Goal: Task Accomplishment & Management: Manage account settings

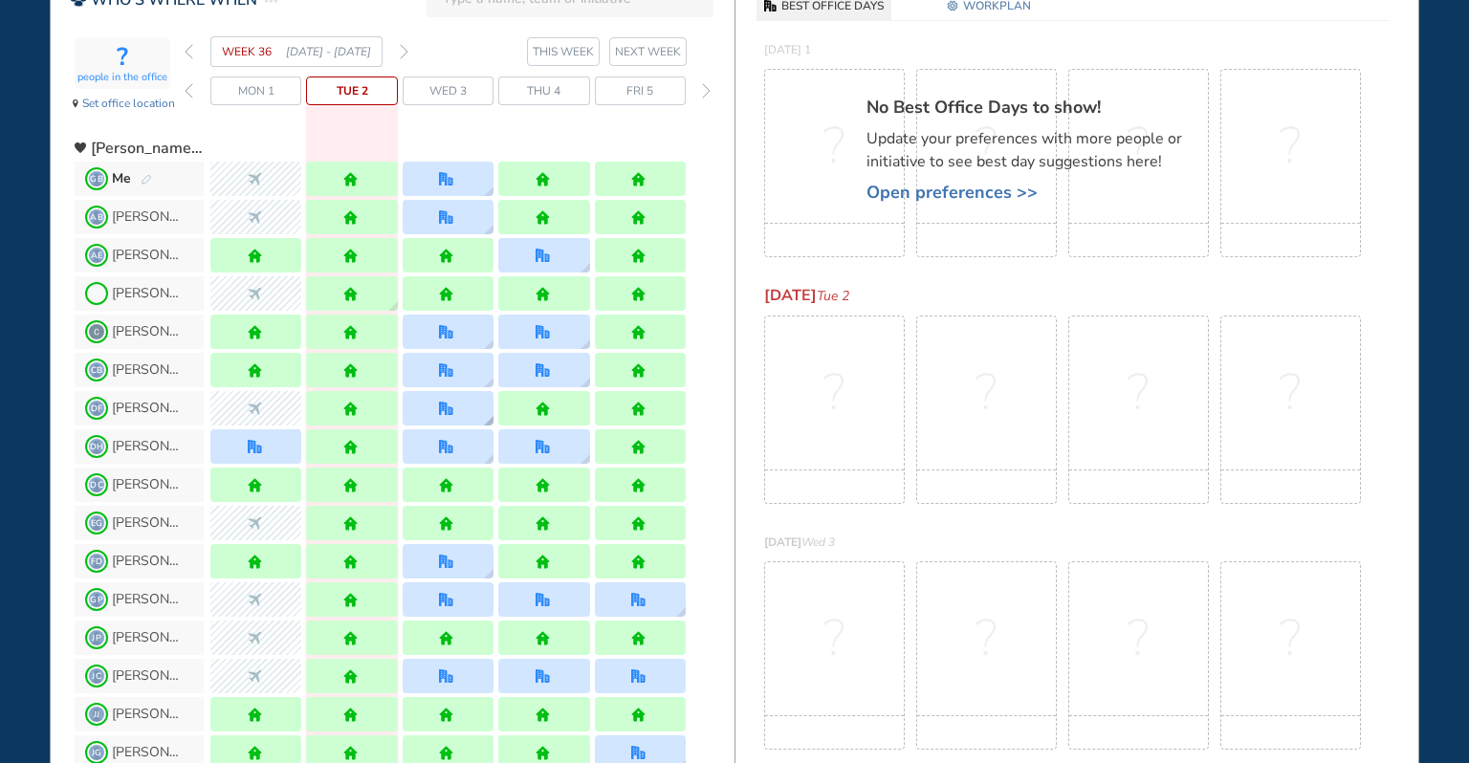
scroll to position [127, 0]
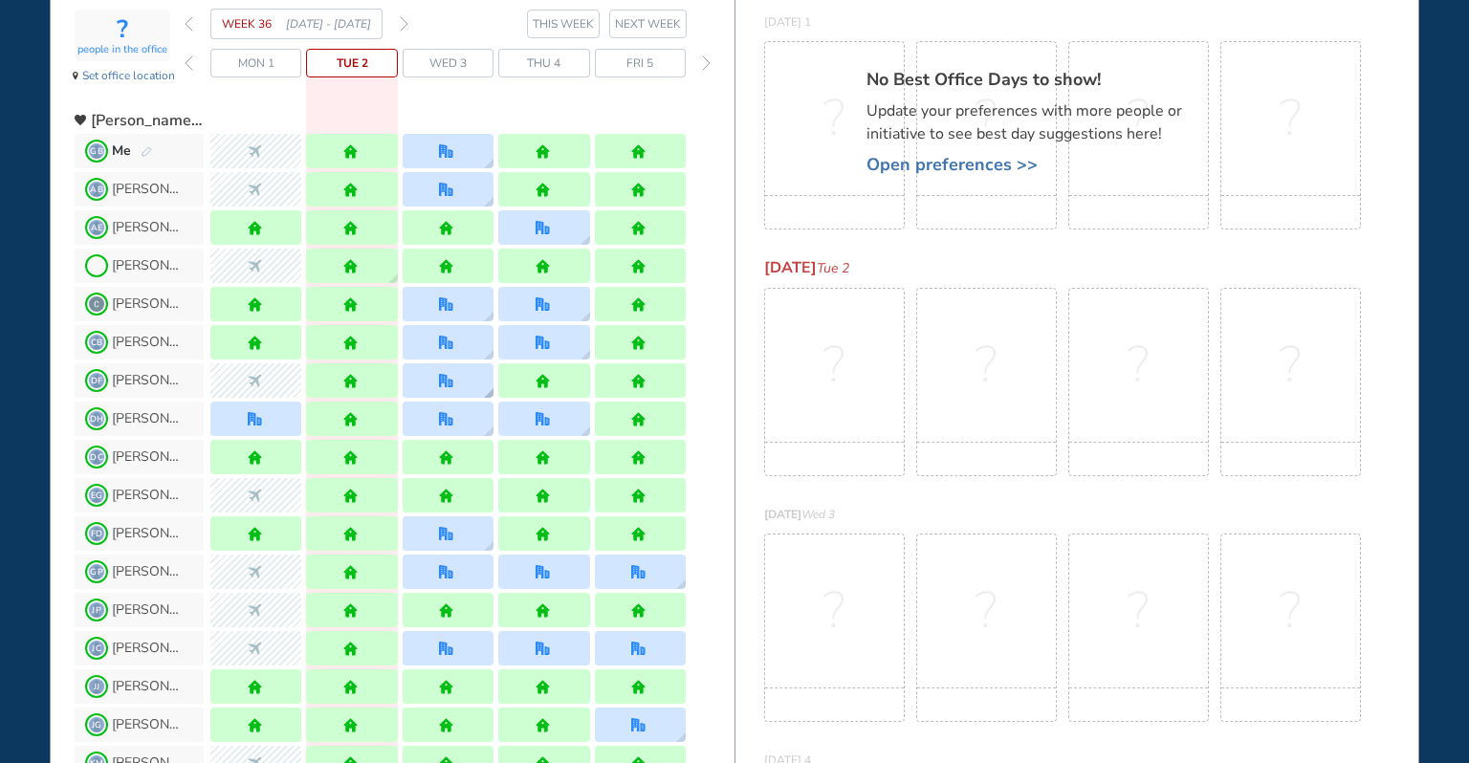
click at [455, 383] on div at bounding box center [447, 381] width 17 height 14
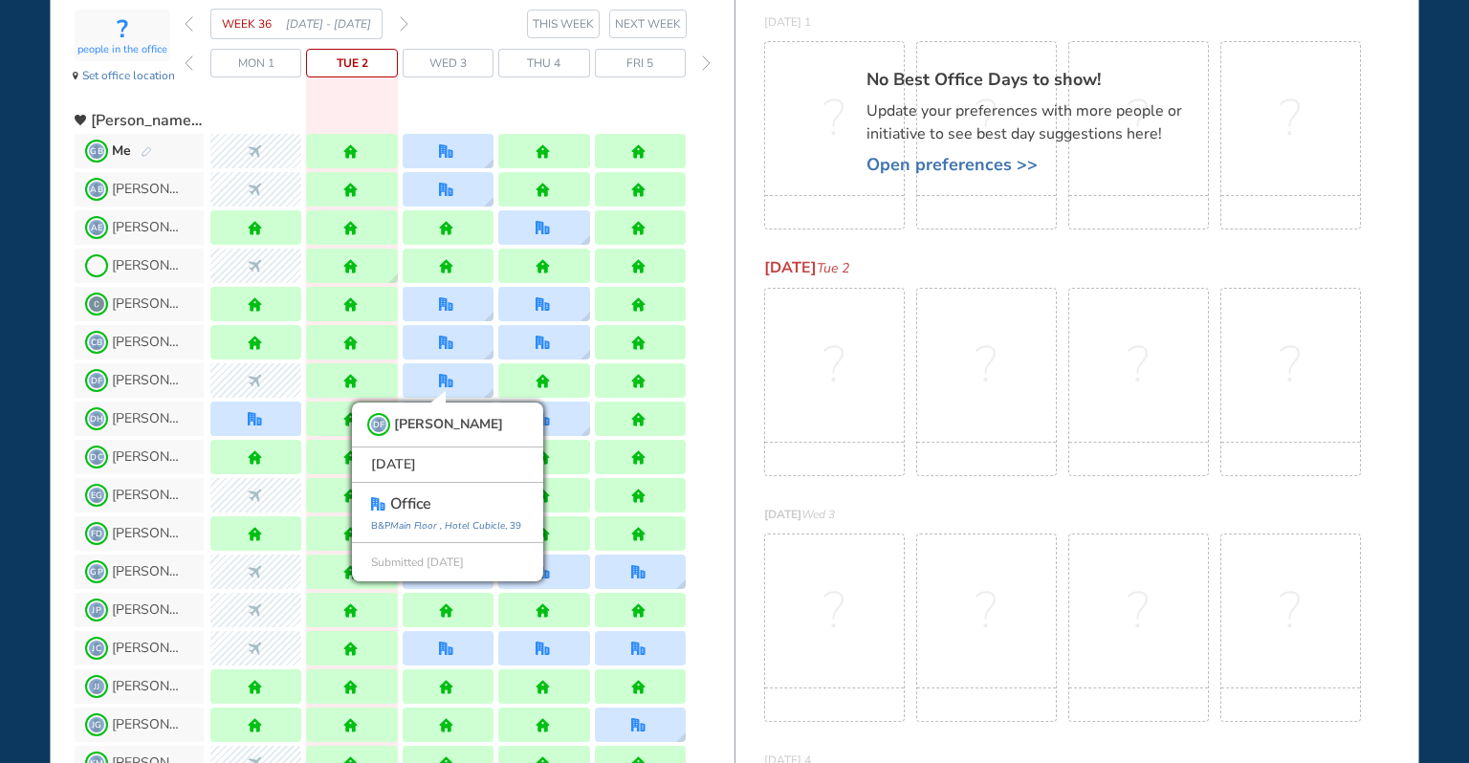
click at [455, 103] on div at bounding box center [447, 113] width 475 height 34
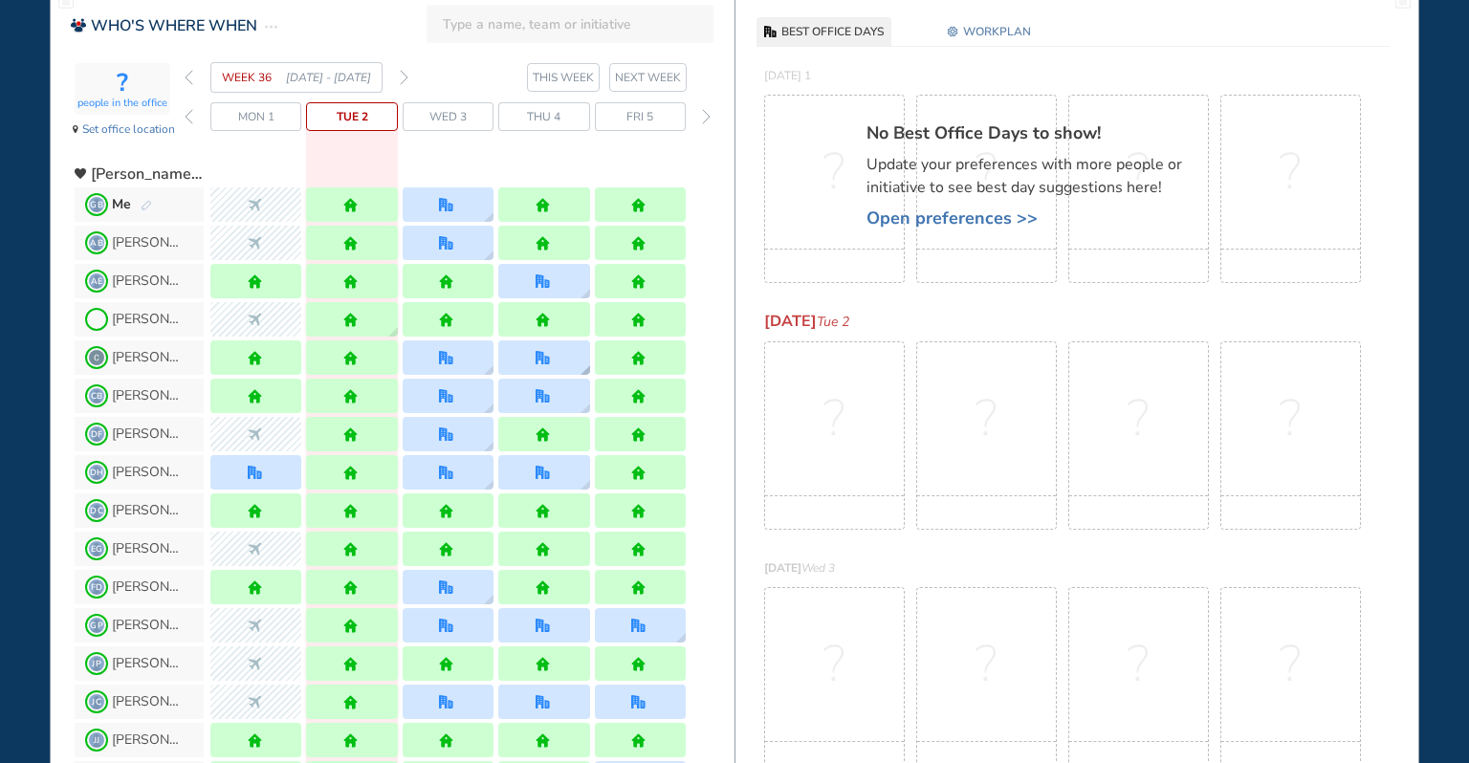
scroll to position [0, 0]
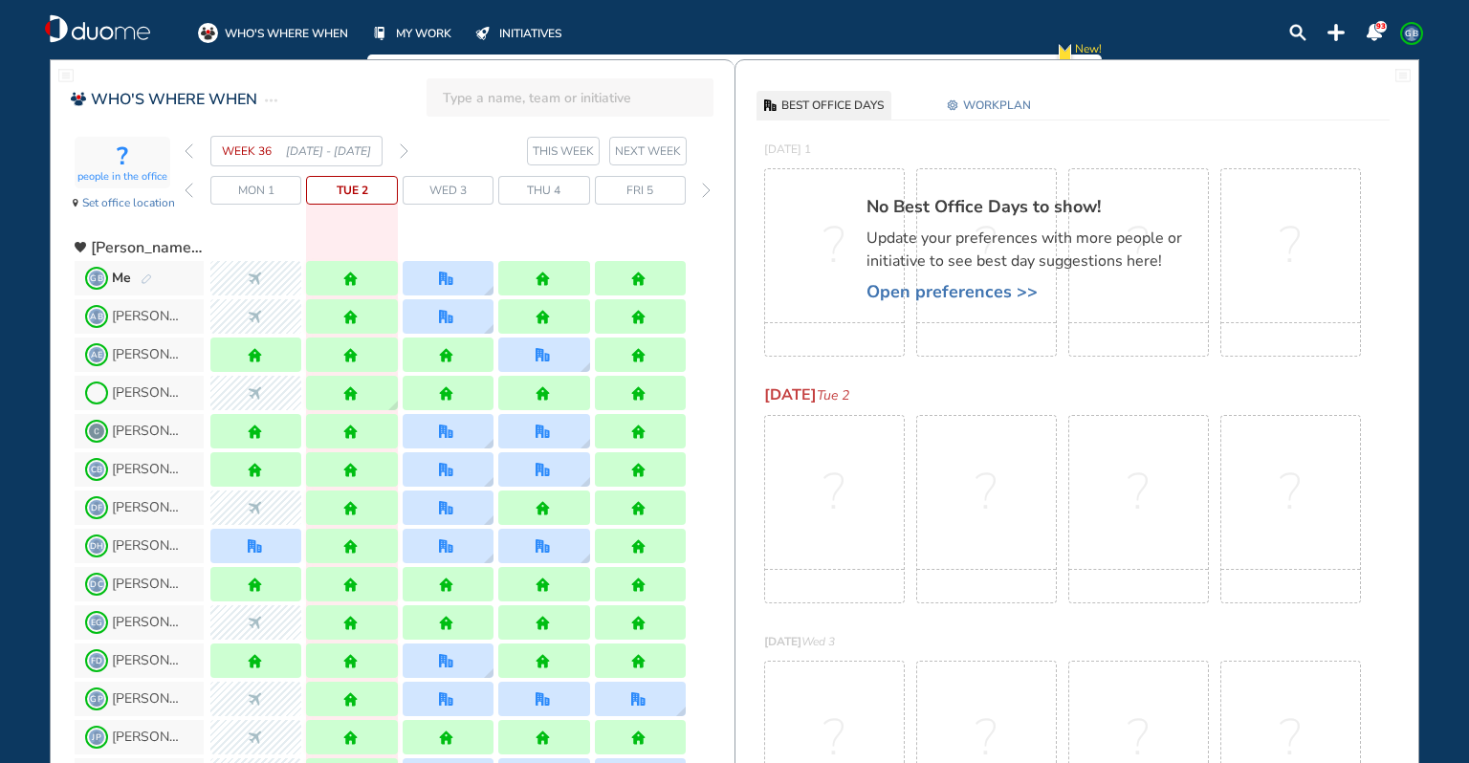
click at [401, 143] on img "forward week" at bounding box center [404, 150] width 9 height 15
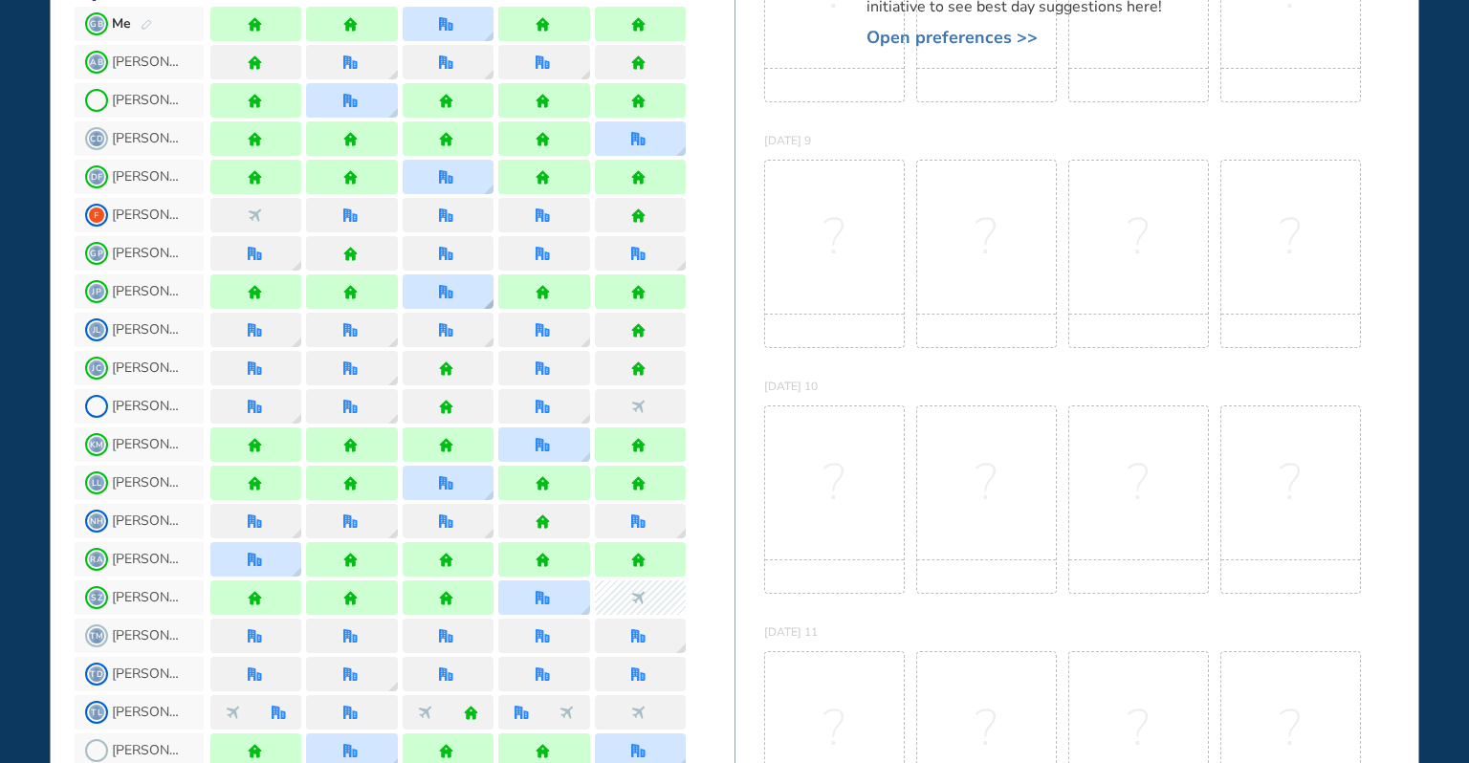
scroll to position [127, 0]
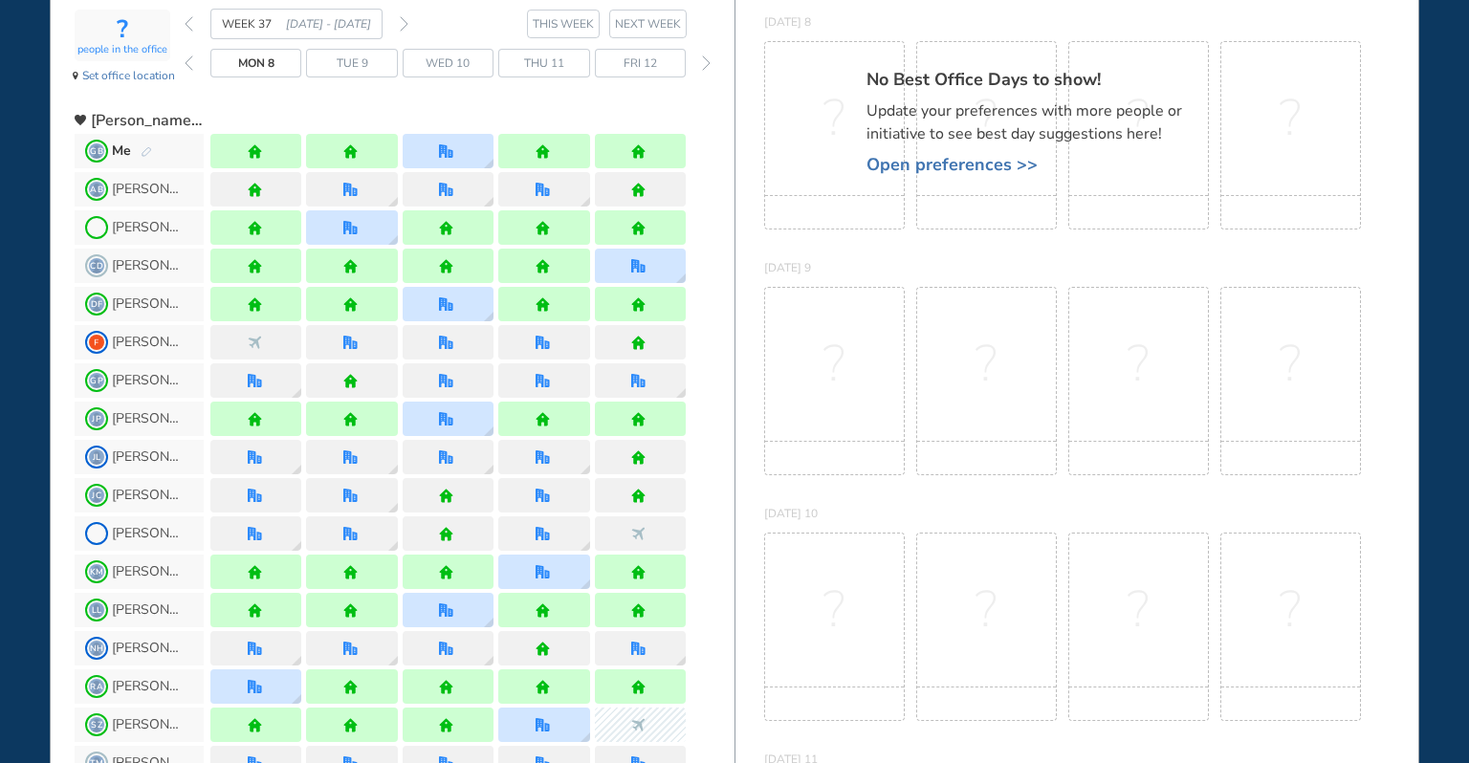
click at [405, 20] on img "forward week" at bounding box center [404, 23] width 9 height 15
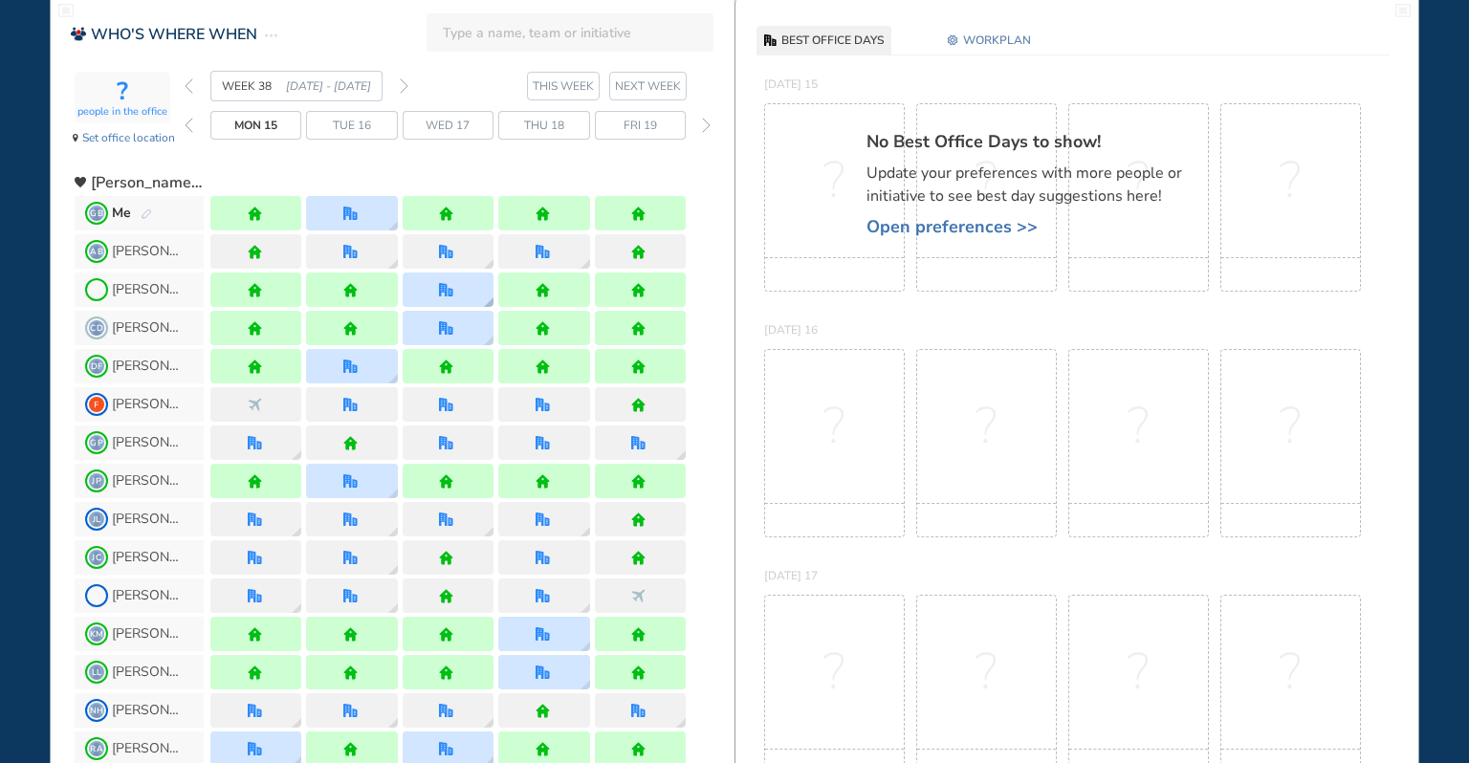
scroll to position [0, 0]
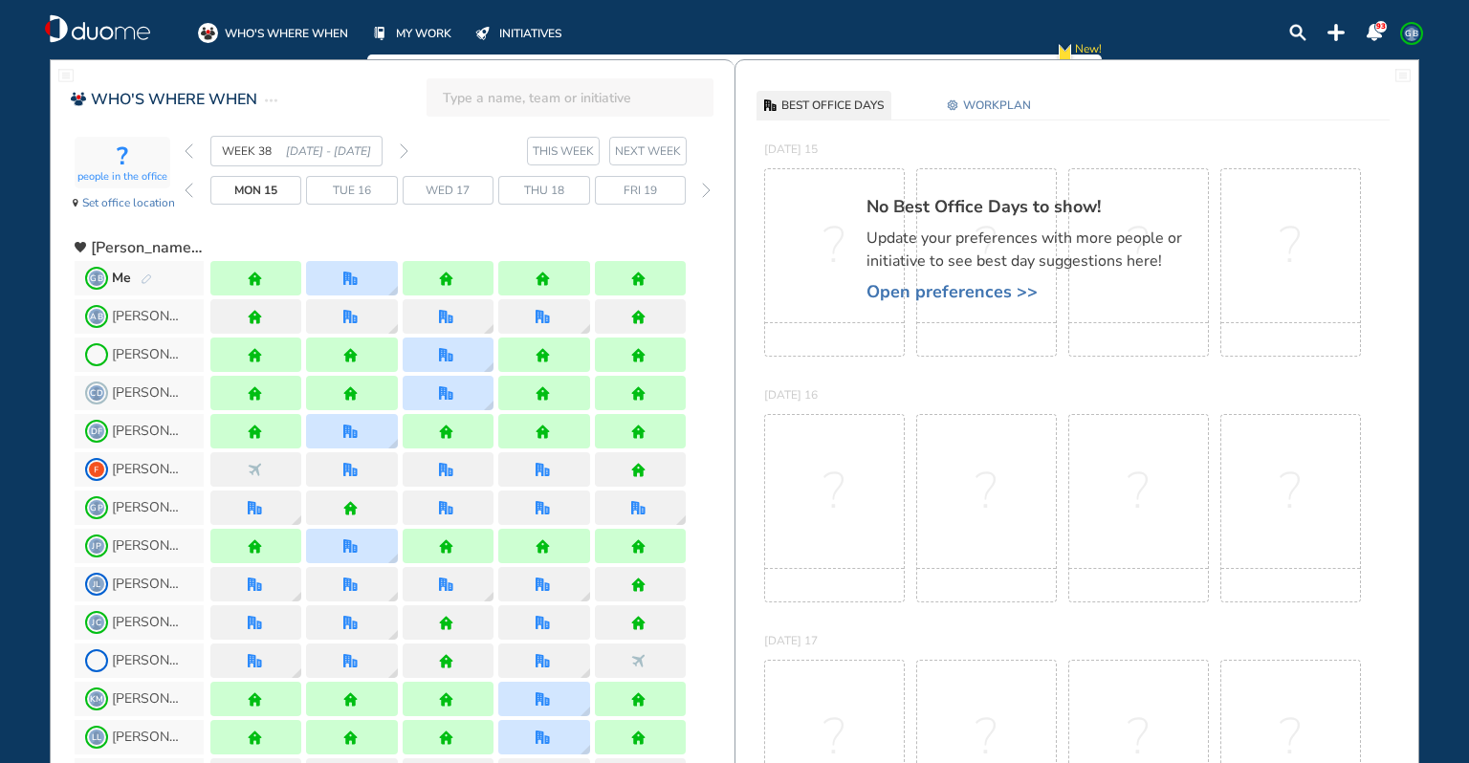
click at [402, 150] on img "forward week" at bounding box center [404, 150] width 9 height 15
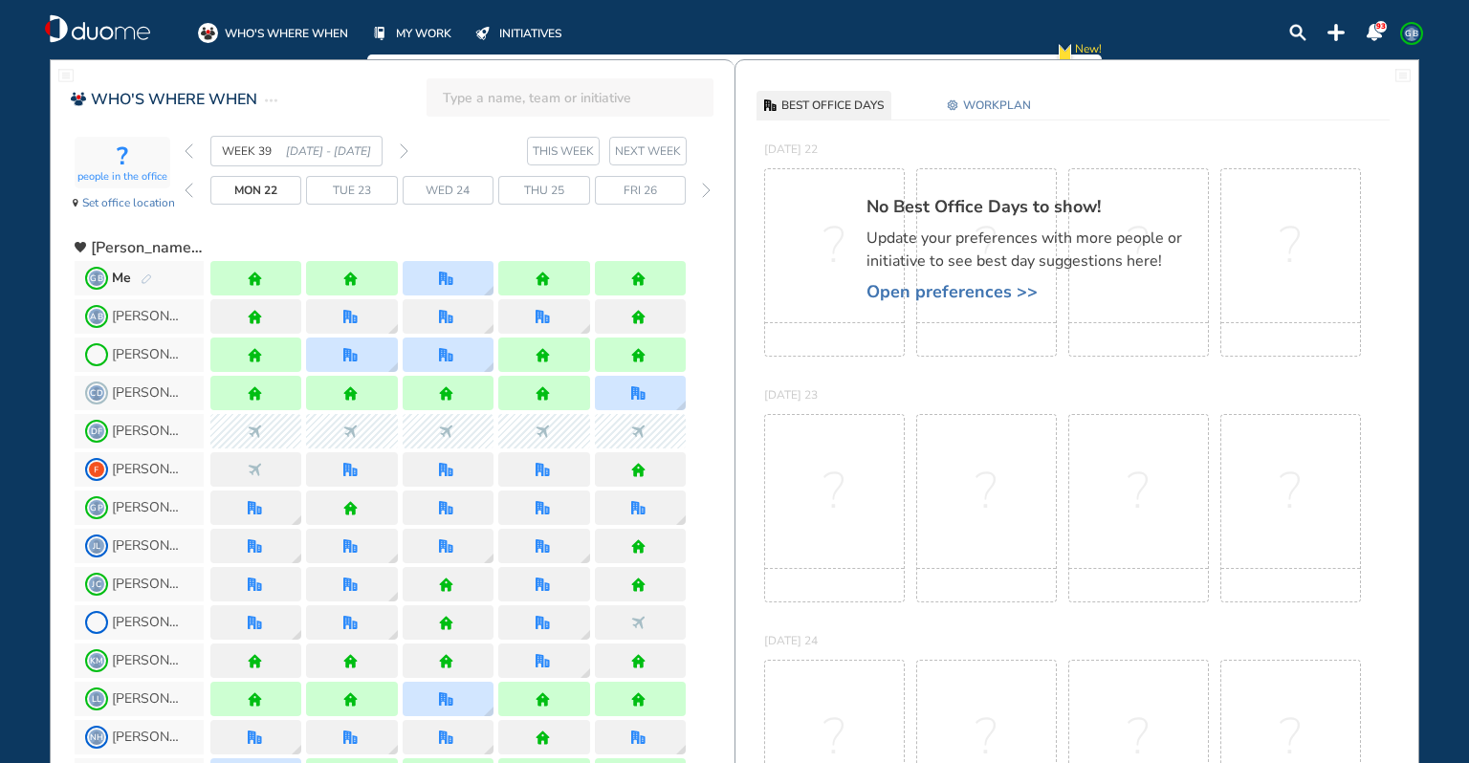
click at [402, 149] on img "forward week" at bounding box center [404, 150] width 9 height 15
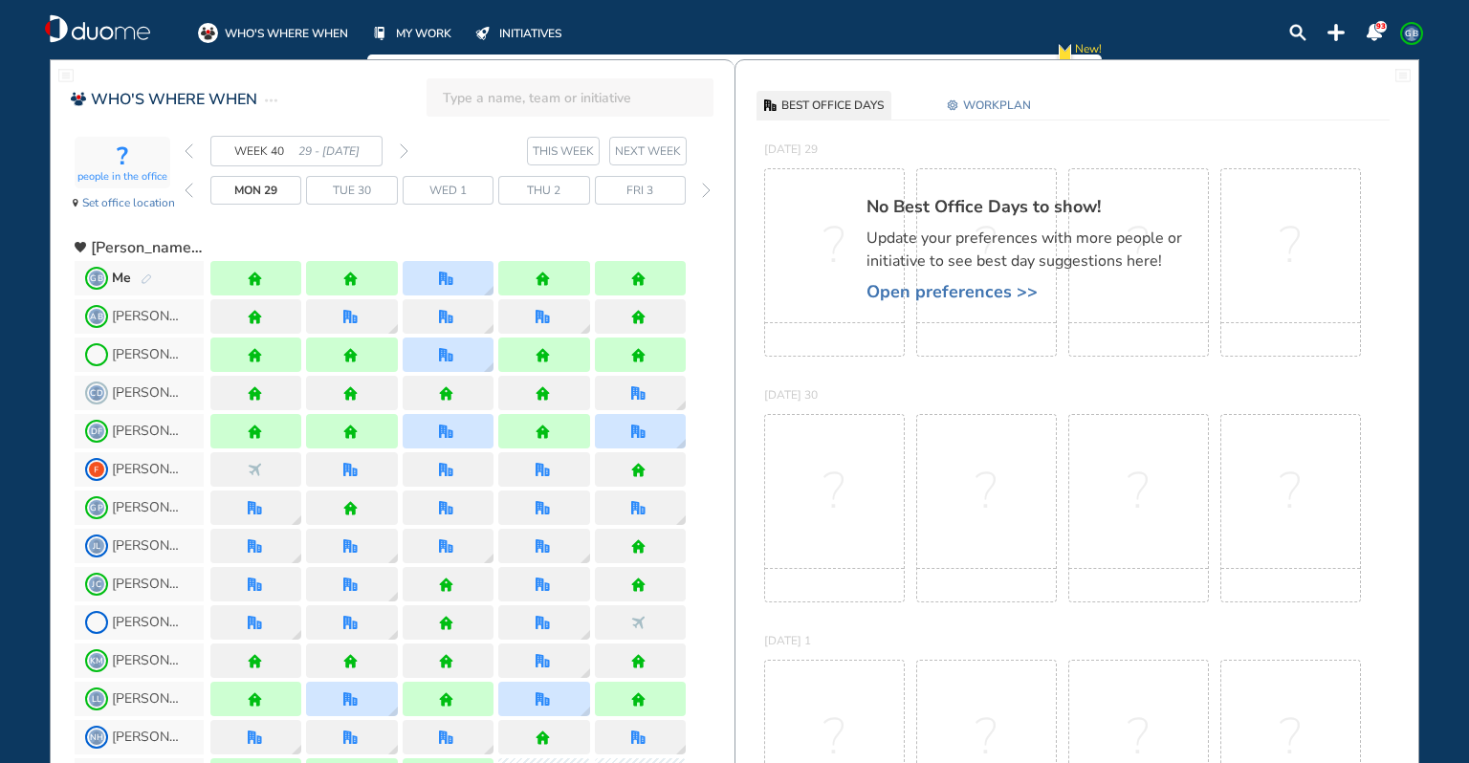
click at [452, 427] on div at bounding box center [447, 432] width 17 height 14
click at [445, 431] on img "office" at bounding box center [446, 432] width 14 height 14
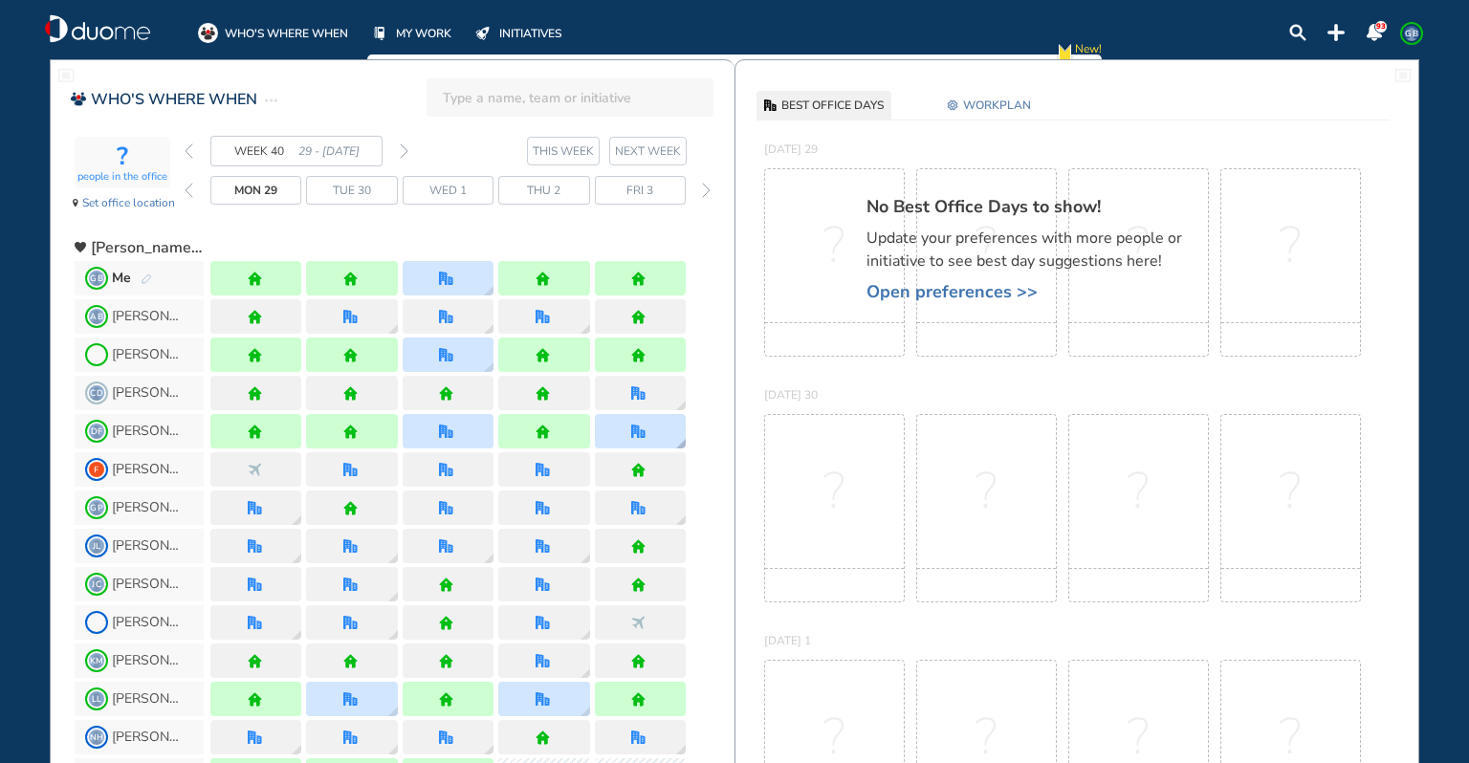
click at [636, 428] on img "office" at bounding box center [638, 432] width 14 height 14
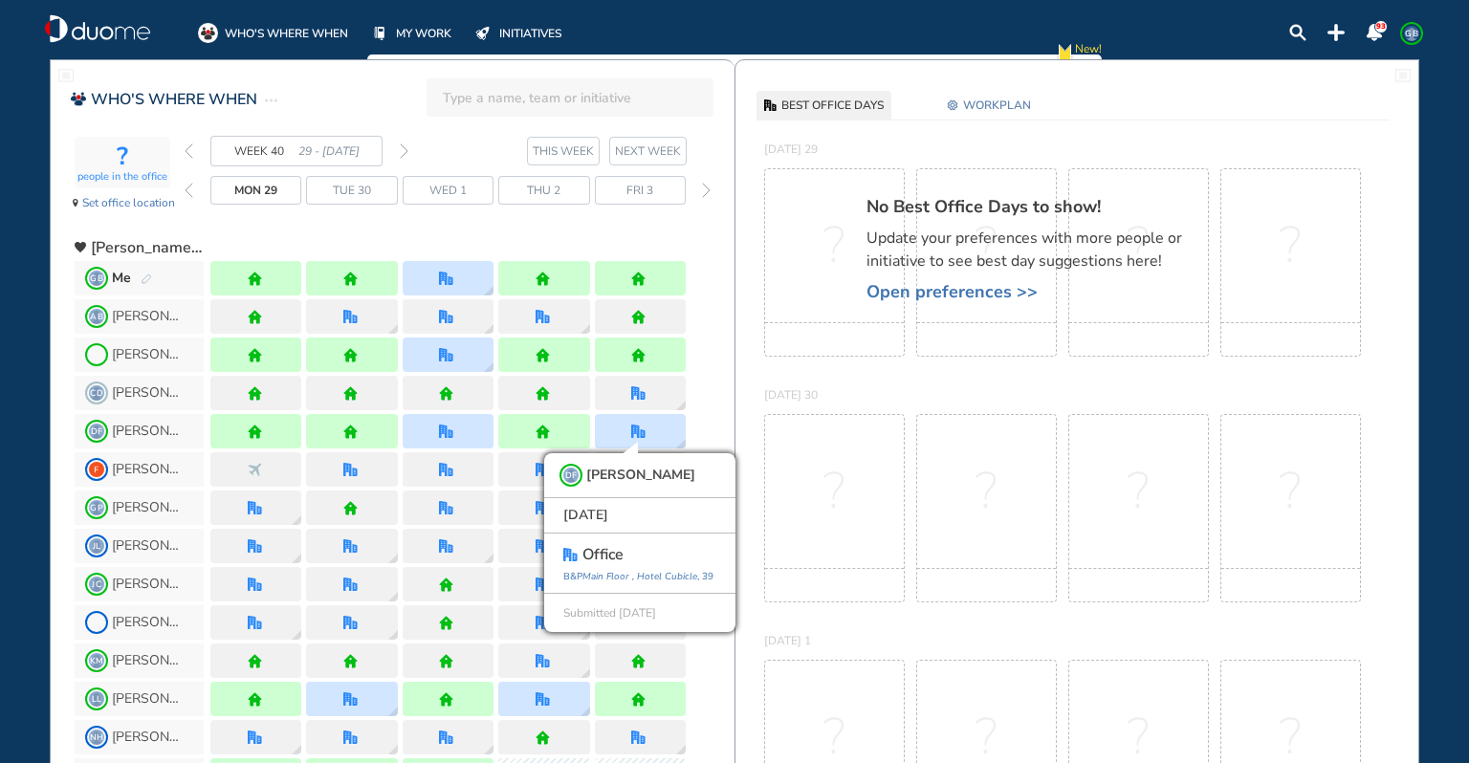
click at [604, 224] on div at bounding box center [447, 240] width 475 height 34
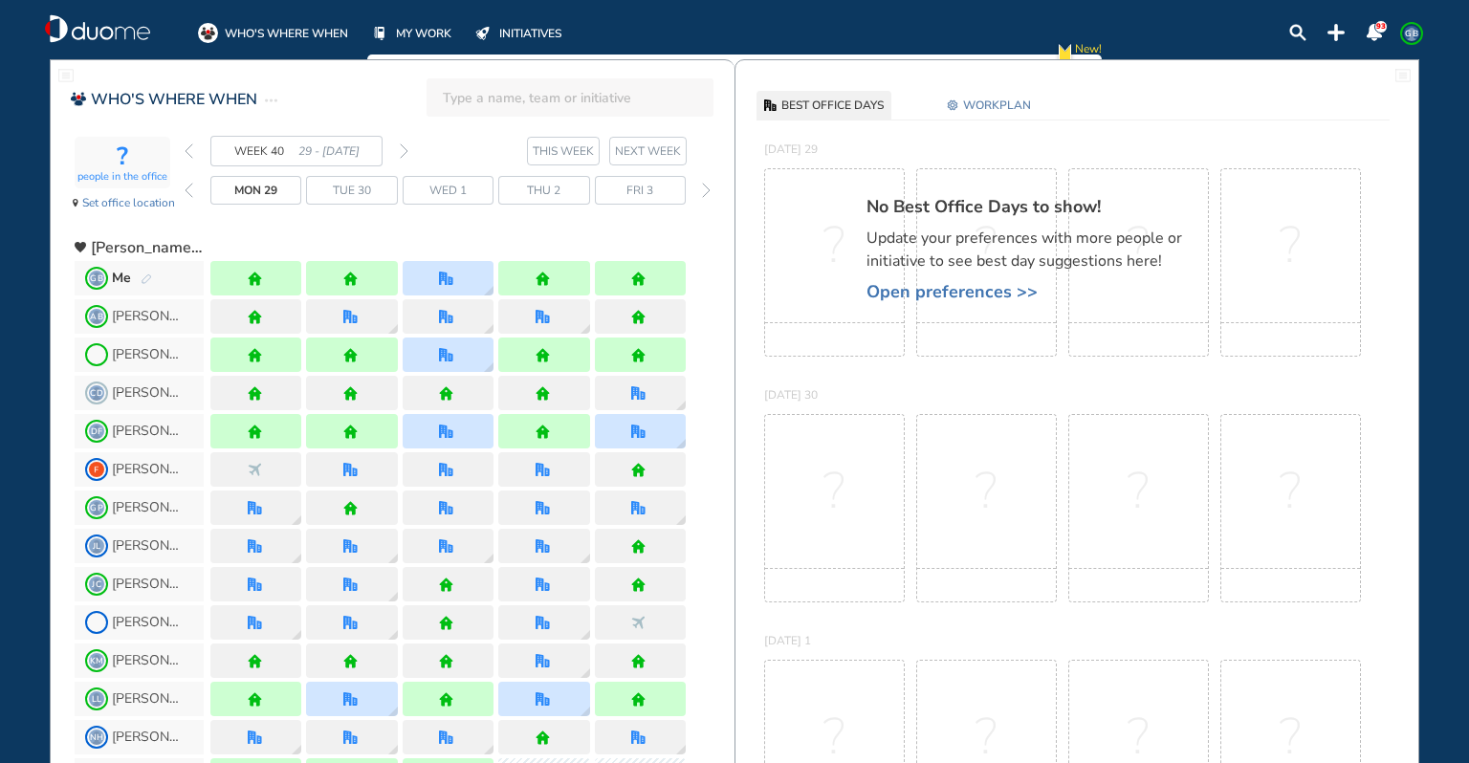
click at [348, 471] on img "office" at bounding box center [350, 470] width 14 height 14
click at [542, 505] on img "office" at bounding box center [543, 508] width 14 height 14
click at [254, 542] on img "office" at bounding box center [255, 546] width 14 height 14
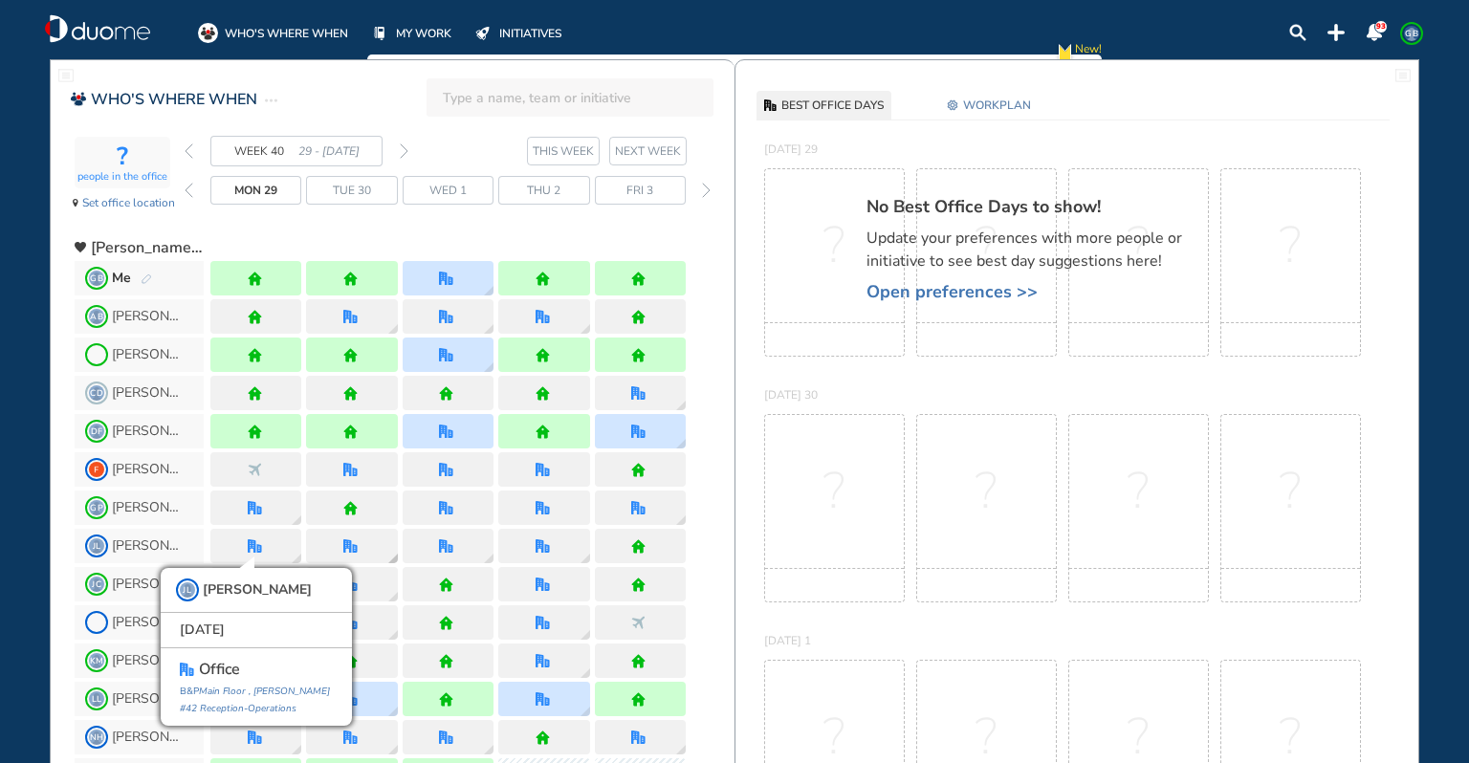
click at [354, 539] on img "office" at bounding box center [350, 546] width 14 height 14
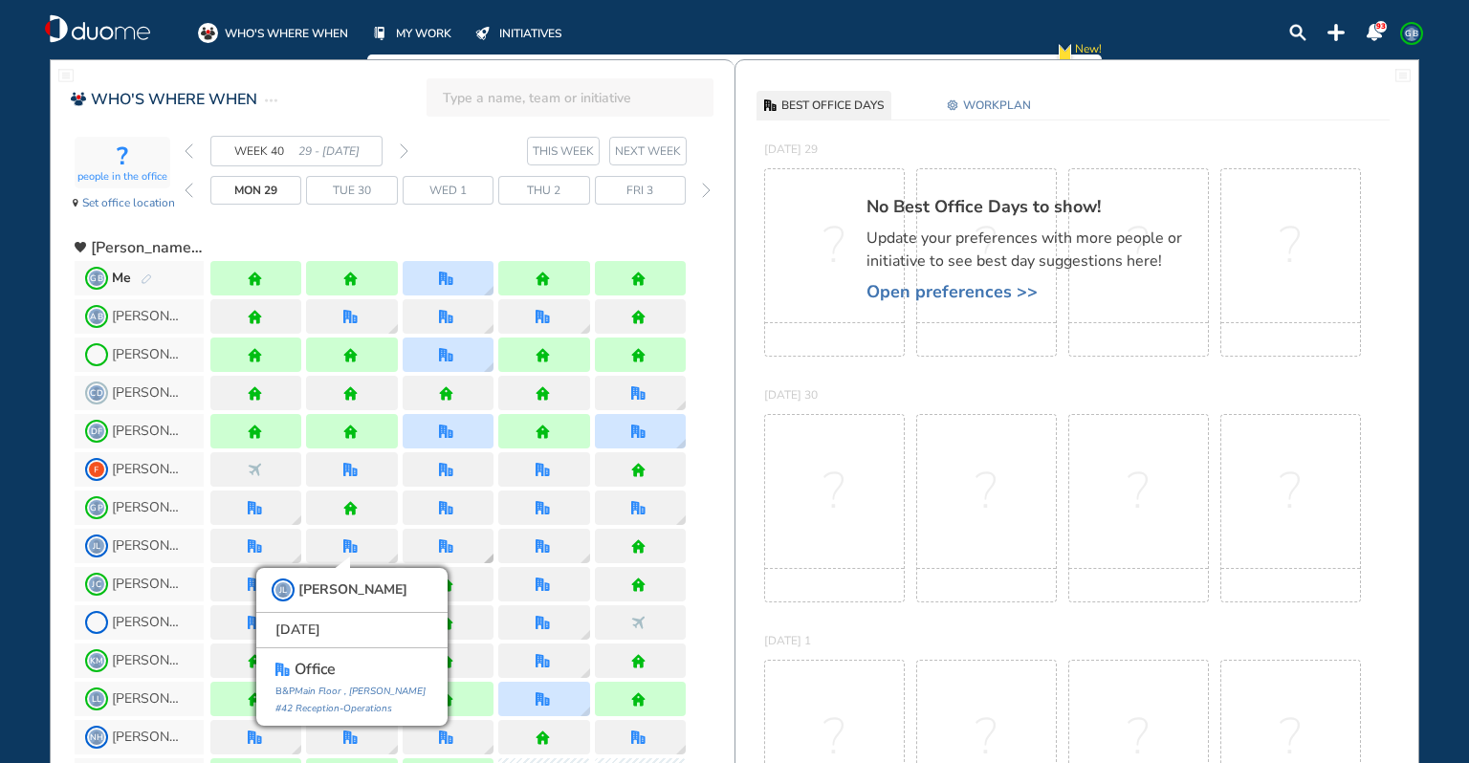
click at [427, 537] on div at bounding box center [448, 546] width 91 height 34
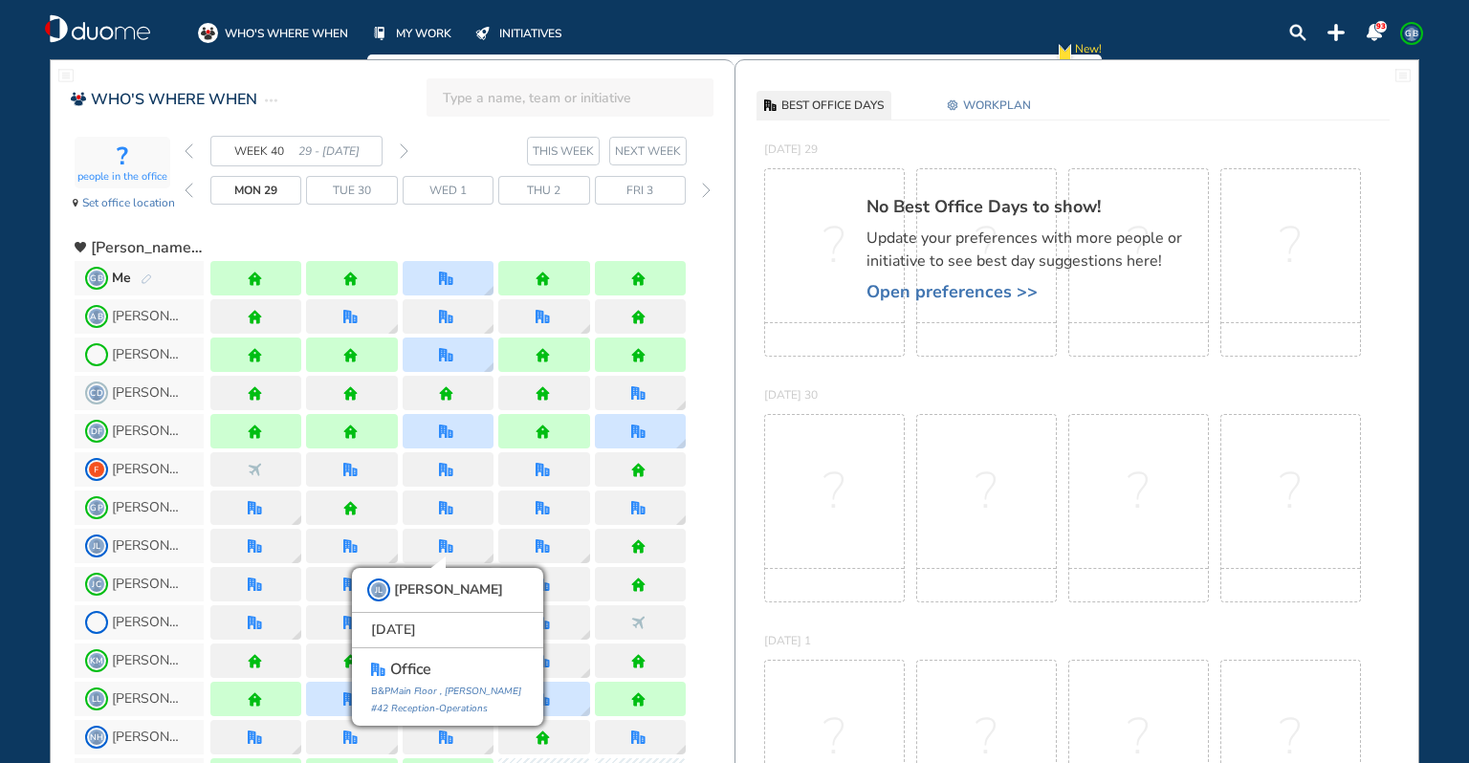
click at [453, 438] on div at bounding box center [448, 431] width 91 height 34
click at [448, 430] on img "office" at bounding box center [446, 432] width 14 height 14
click at [447, 467] on img "office" at bounding box center [446, 470] width 14 height 14
click at [307, 462] on div at bounding box center [351, 469] width 91 height 34
click at [355, 312] on img "office" at bounding box center [350, 317] width 14 height 14
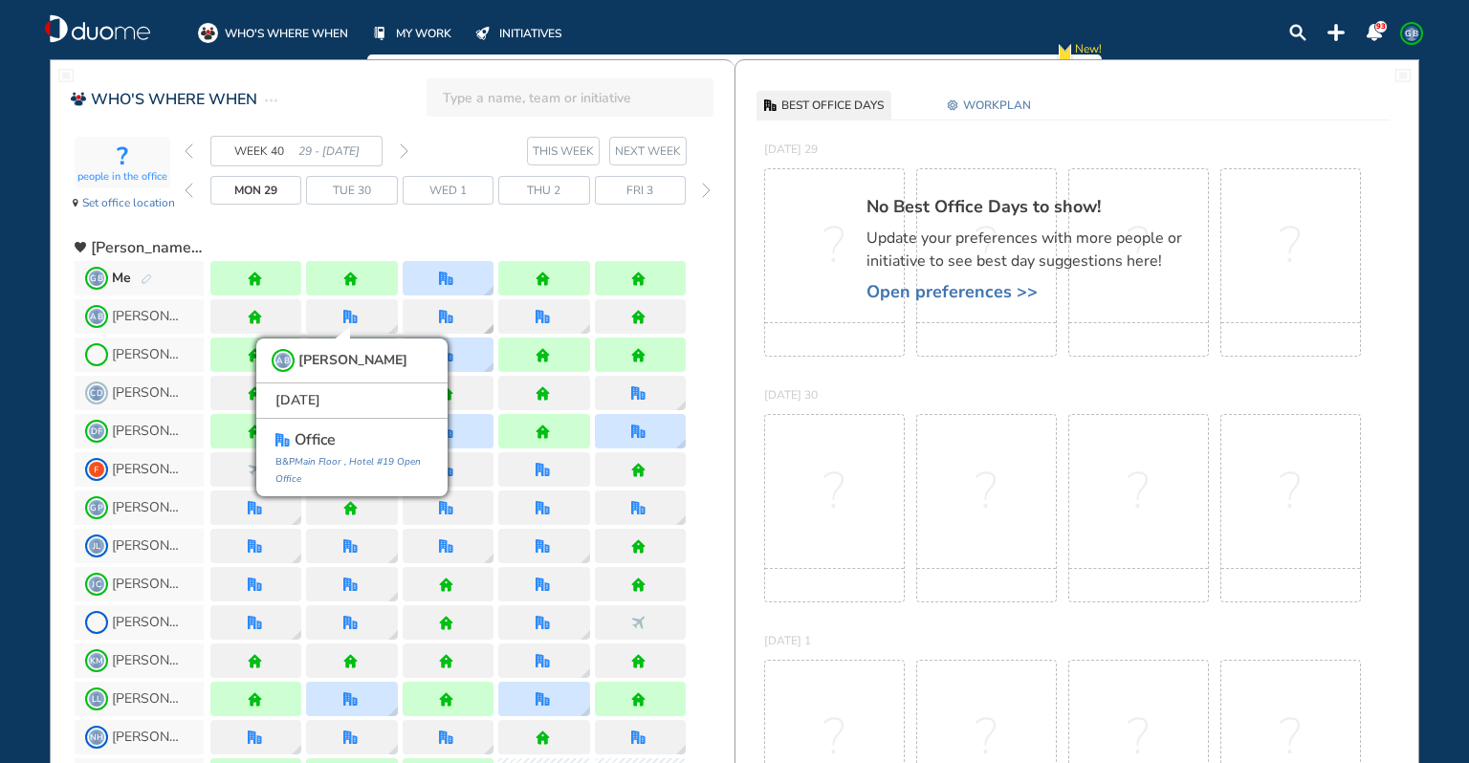
click at [445, 310] on img "office" at bounding box center [446, 317] width 14 height 14
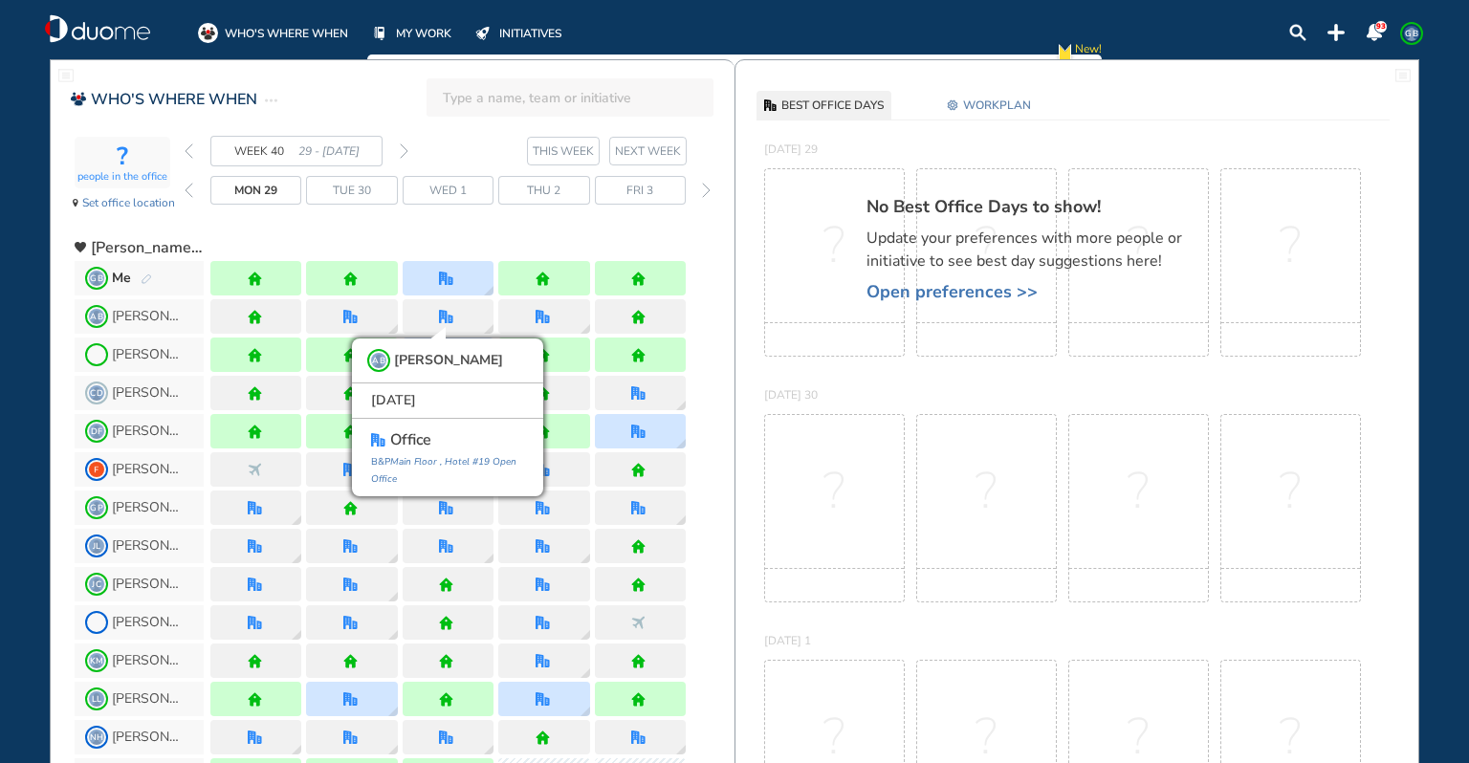
click at [405, 147] on img "forward week" at bounding box center [404, 150] width 9 height 15
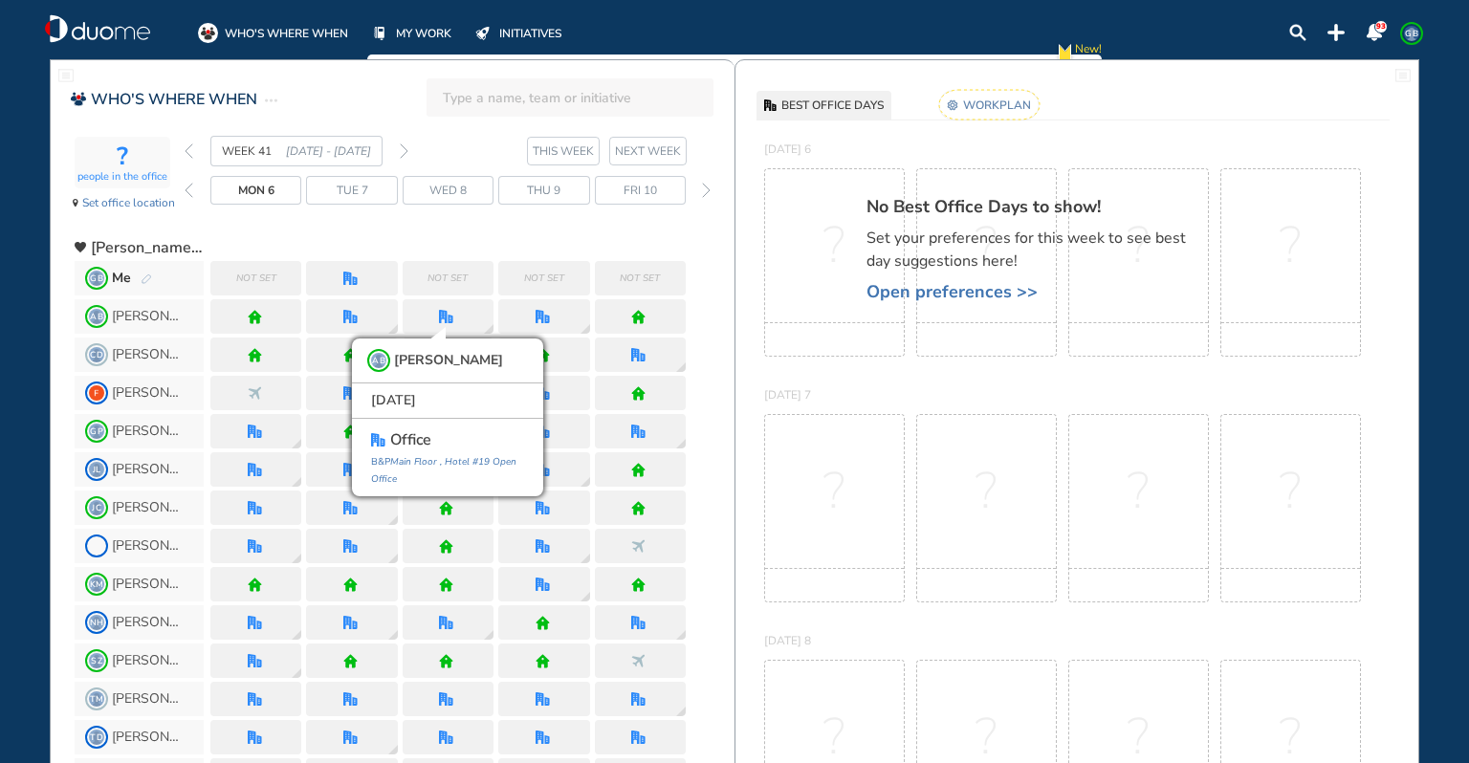
click at [1409, 40] on span "GB" at bounding box center [1411, 33] width 15 height 15
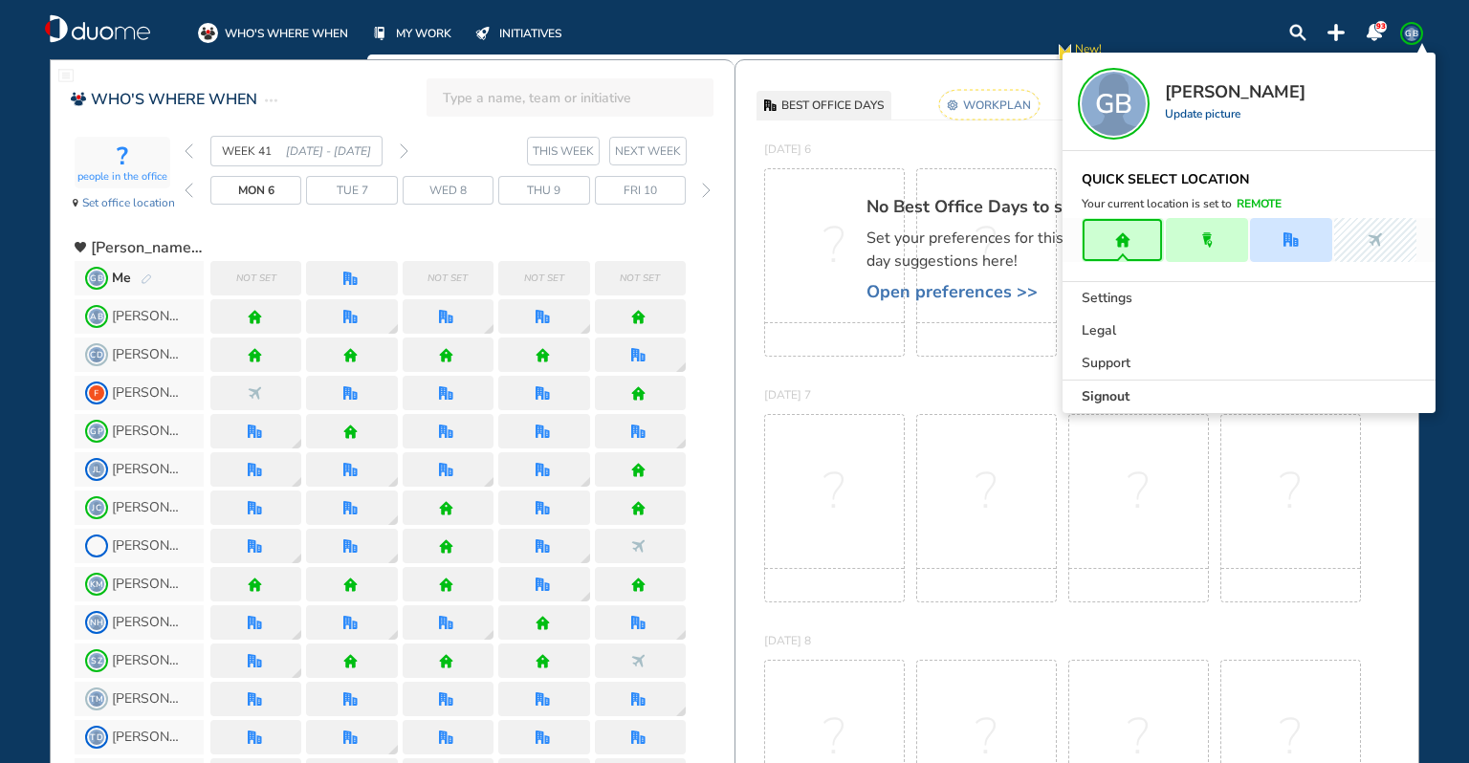
click at [1272, 394] on div "Signout" at bounding box center [1248, 397] width 373 height 33
